Goal: Check status: Check status

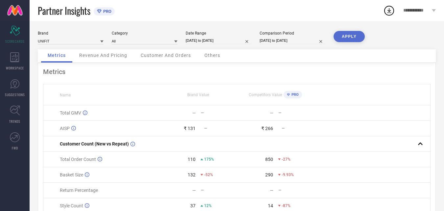
click at [182, 55] on span "Customer And Orders" at bounding box center [166, 55] width 50 height 5
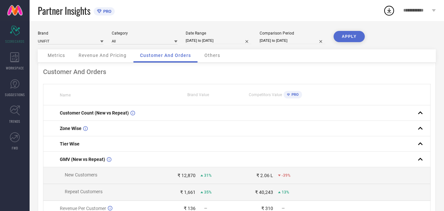
click at [217, 45] on div "Brand UNIFIT Category All Date Range [DATE] to [DATE] Comparison Period [DATE] …" at bounding box center [237, 40] width 398 height 18
select select "7"
select select "2025"
select select "8"
select select "2025"
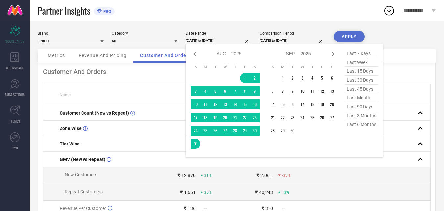
click at [193, 44] on input "[DATE] to [DATE]" at bounding box center [219, 40] width 66 height 7
click at [365, 101] on span "last month" at bounding box center [361, 97] width 33 height 9
type input "[DATE] to [DATE]"
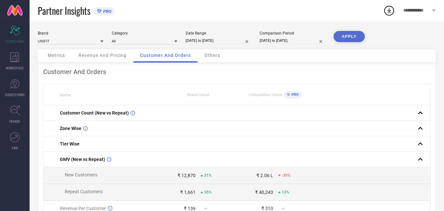
click at [342, 38] on button "APPLY" at bounding box center [349, 36] width 31 height 11
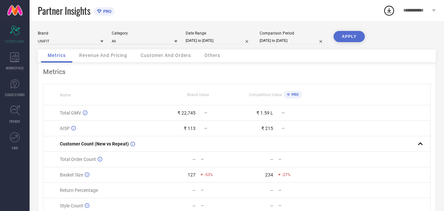
click at [210, 59] on div "Others" at bounding box center [212, 55] width 29 height 13
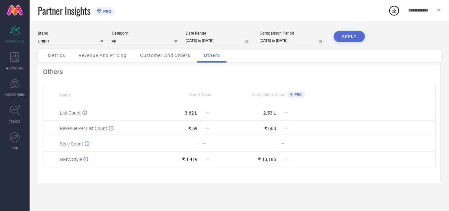
click at [161, 52] on div "Customer And Orders" at bounding box center [164, 55] width 63 height 13
